Goal: Task Accomplishment & Management: Manage account settings

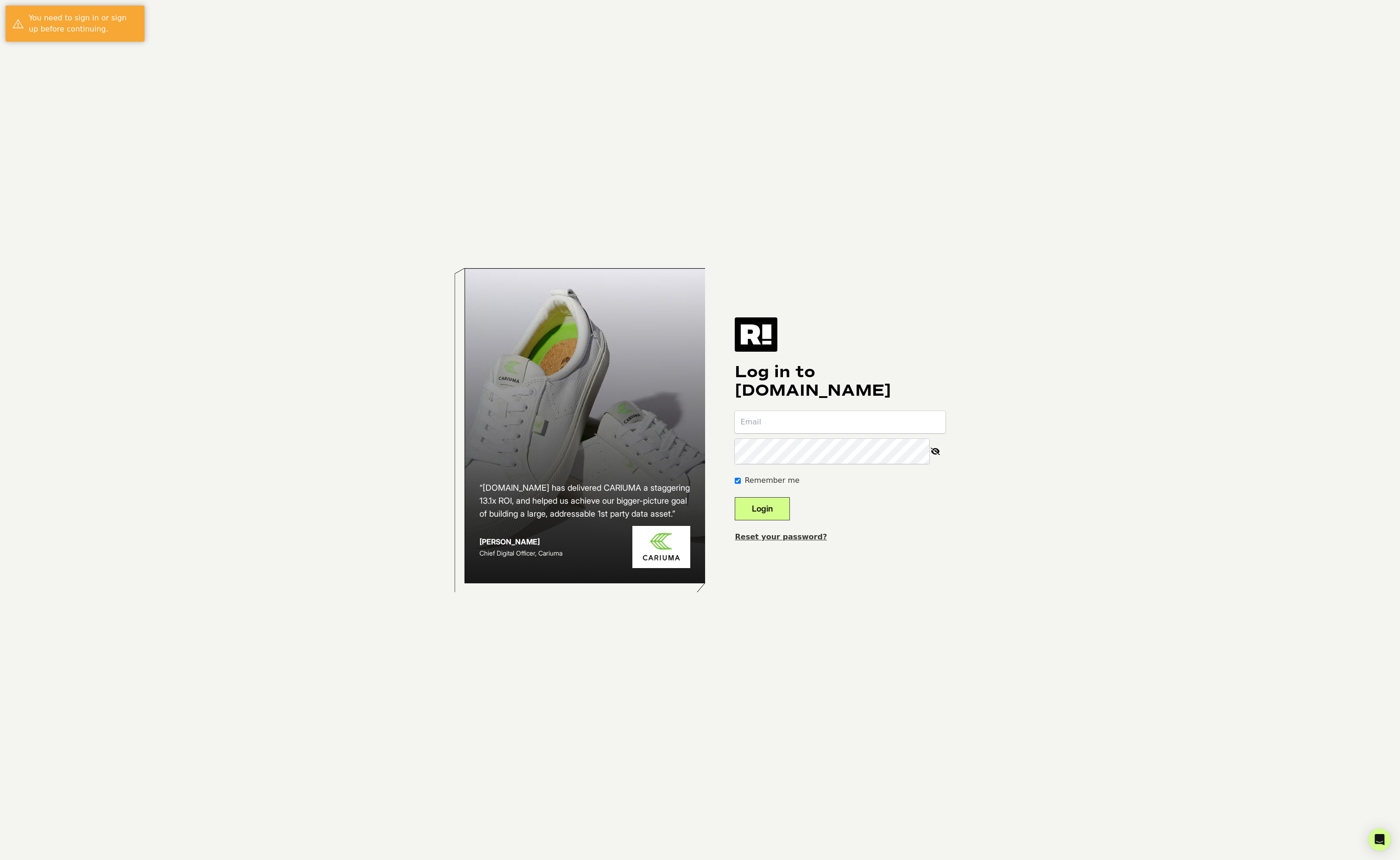
type input "ellen.hathaway@kansaspolicy.org"
click at [778, 514] on button "Login" at bounding box center [762, 509] width 55 height 23
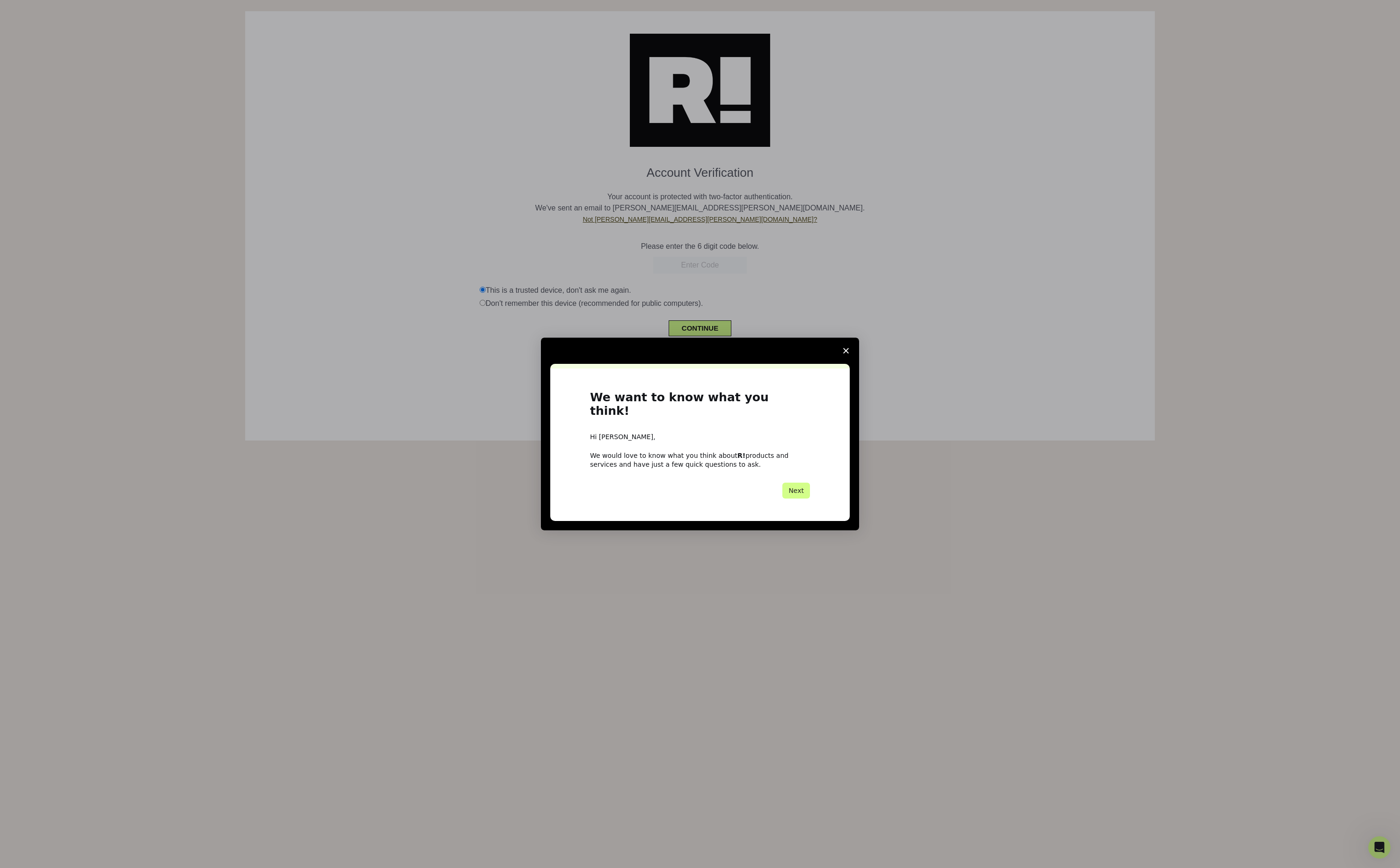
click at [850, 349] on span "Close survey" at bounding box center [846, 351] width 26 height 26
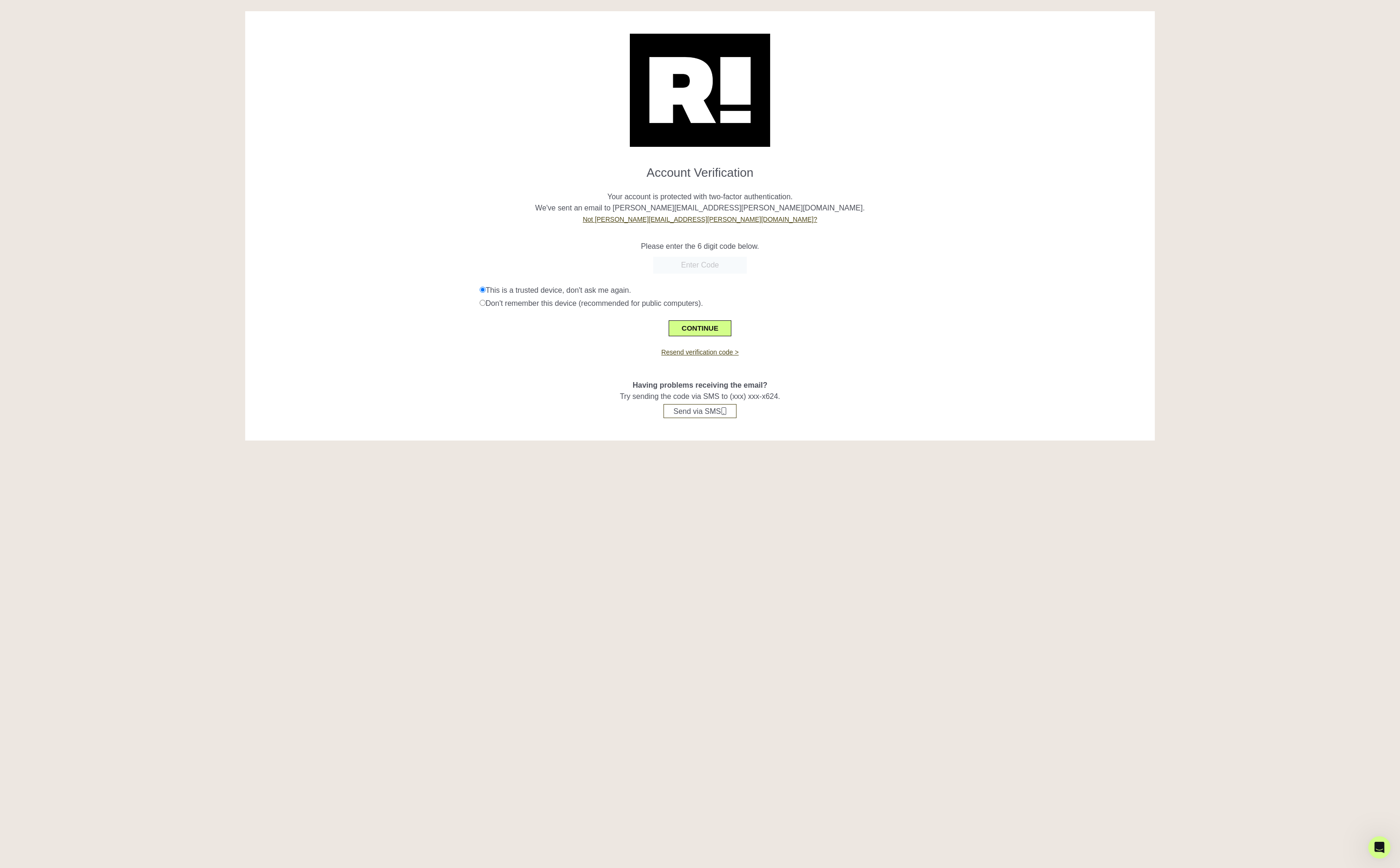
click at [706, 273] on input "text" at bounding box center [699, 265] width 94 height 17
paste input "741166"
type input "741166"
click at [695, 336] on button "CONTINUE" at bounding box center [699, 329] width 63 height 16
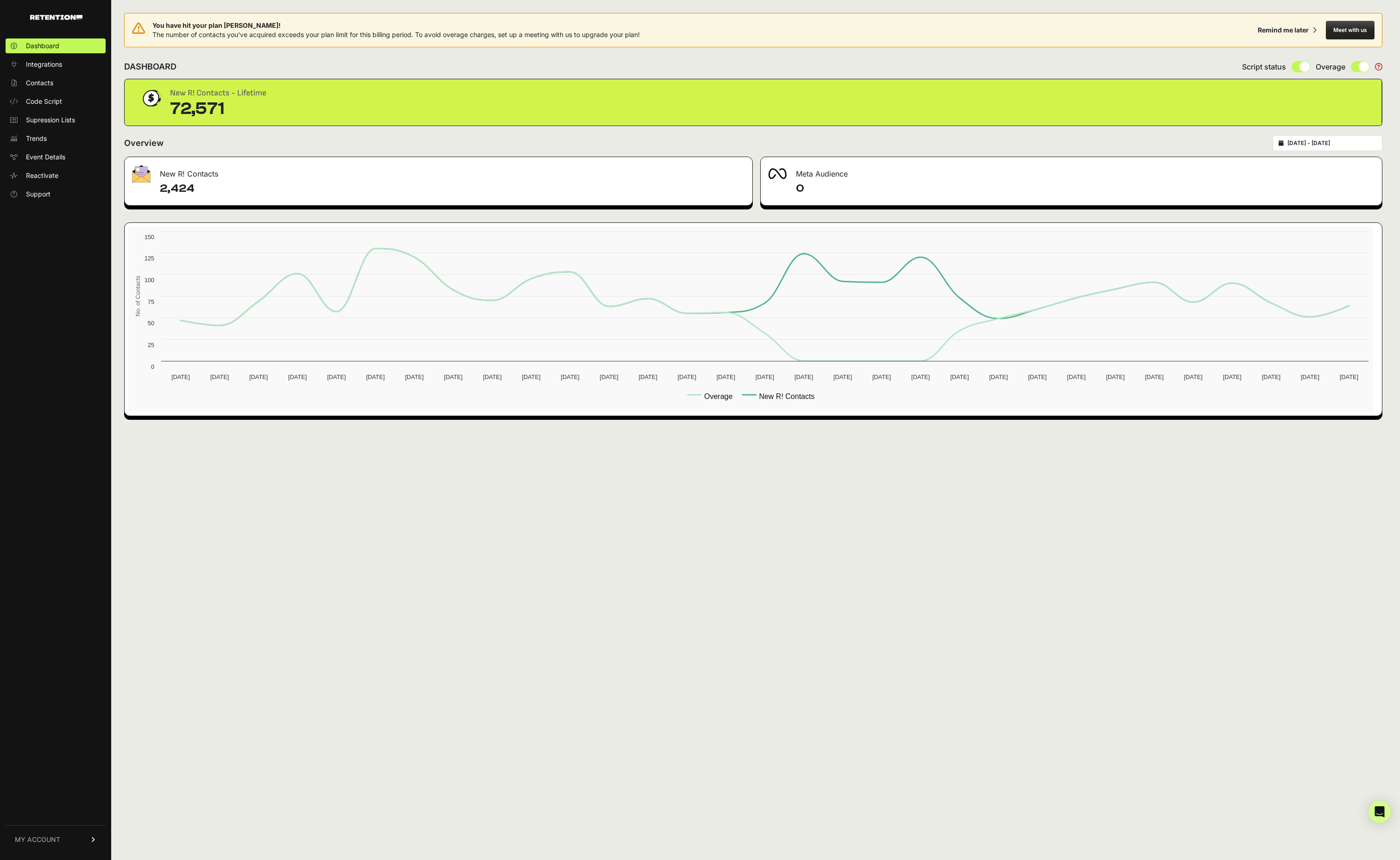
click at [48, 841] on span "MY ACCOUNT" at bounding box center [37, 839] width 45 height 9
click at [61, 803] on link "Billing" at bounding box center [56, 808] width 100 height 15
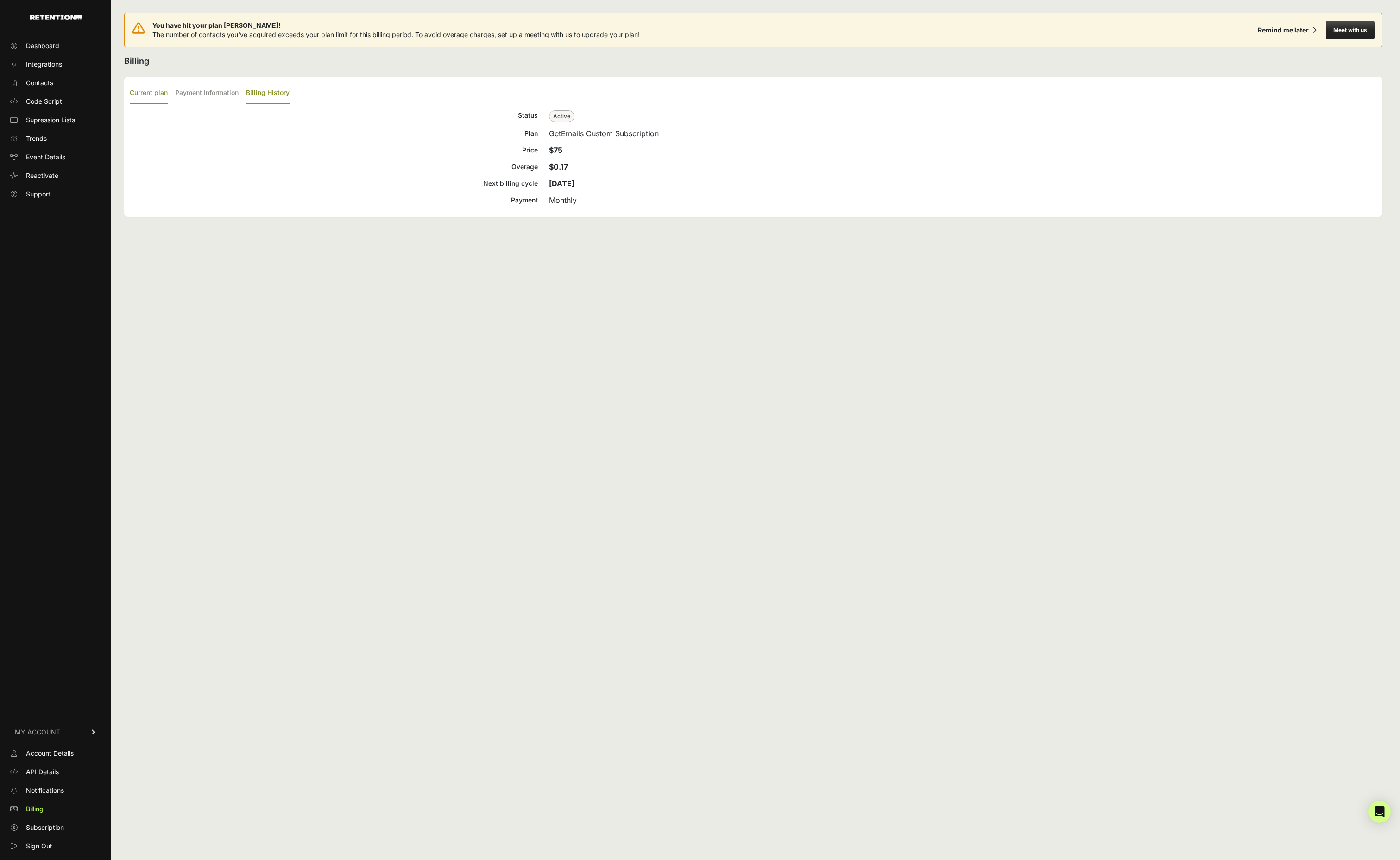
click at [289, 104] on label "Billing History" at bounding box center [268, 93] width 44 height 22
click at [0, 0] on input "Billing History" at bounding box center [0, 0] width 0 height 0
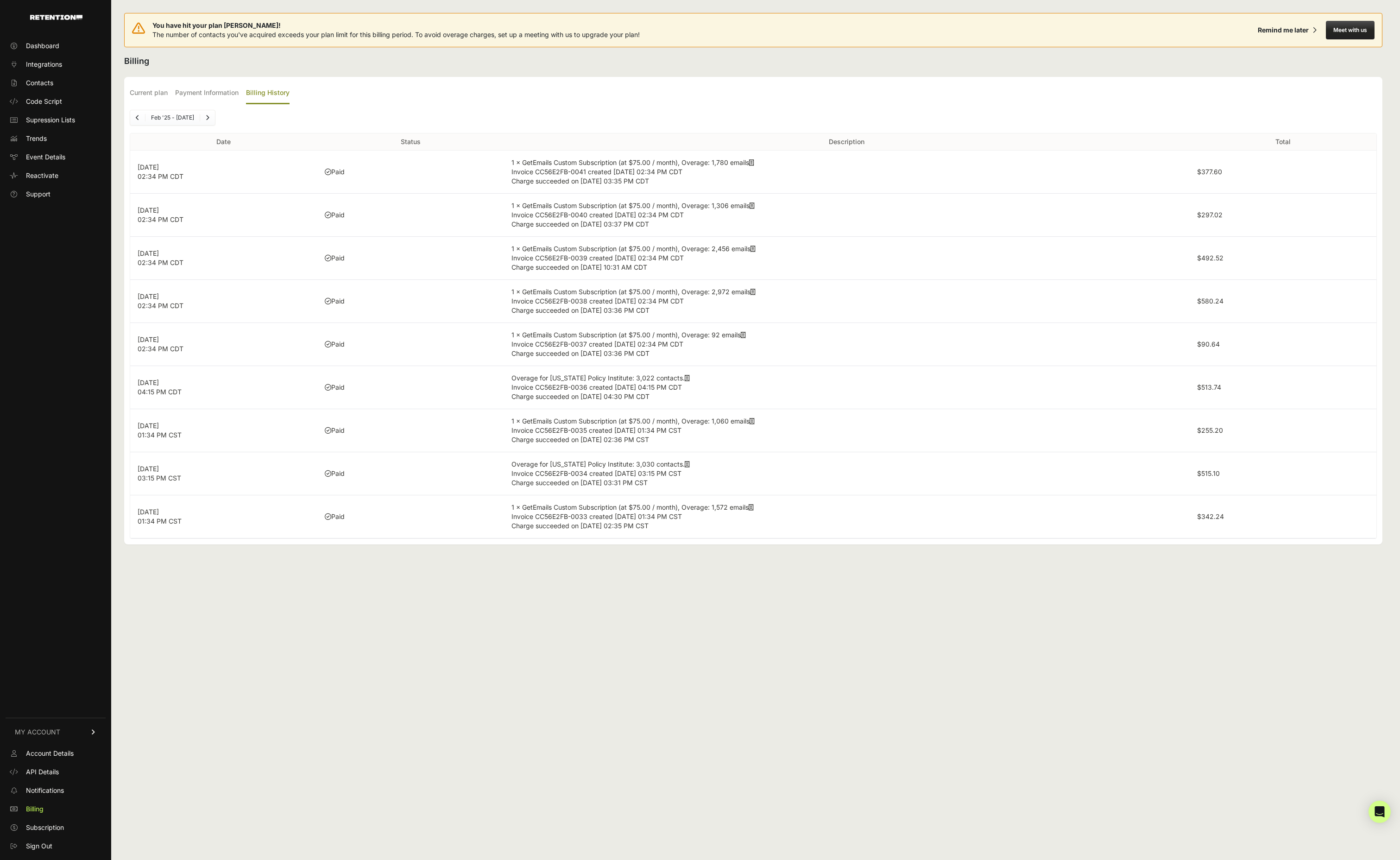
click at [754, 209] on icon at bounding box center [752, 206] width 5 height 6
